Goal: Transaction & Acquisition: Purchase product/service

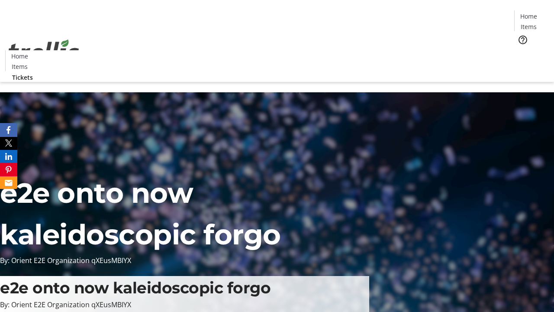
click at [521, 50] on span "Tickets" at bounding box center [531, 54] width 21 height 9
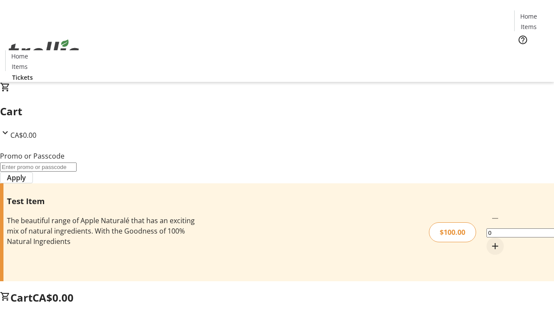
click at [490, 241] on mat-icon "Increment by one" at bounding box center [495, 246] width 10 height 10
type input "1"
type input "FLAT"
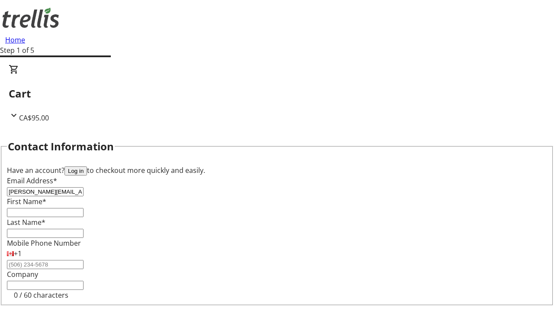
type input "[PERSON_NAME][EMAIL_ADDRESS][DOMAIN_NAME]"
type input "[PERSON_NAME]"
type input "Zieme"
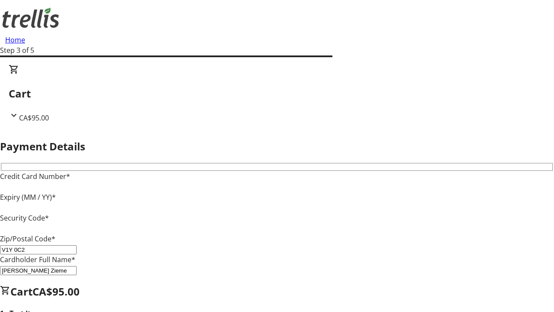
type input "V1Y 0C2"
